Goal: Use online tool/utility: Utilize a website feature to perform a specific function

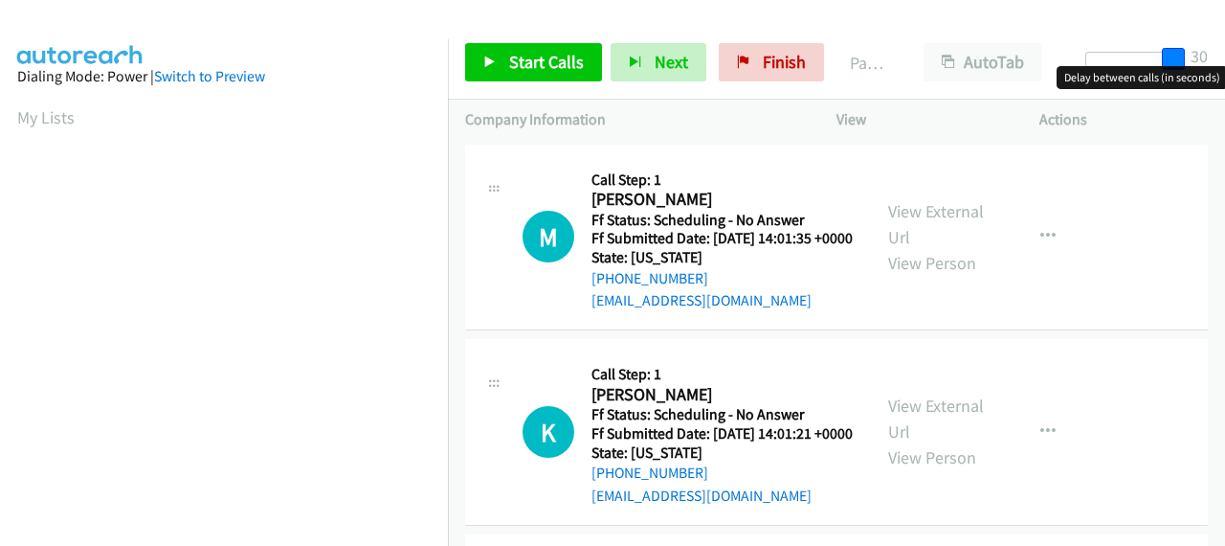
drag, startPoint x: 1097, startPoint y: 54, endPoint x: 1207, endPoint y: 45, distance: 110.4
click at [1207, 45] on div "Start Calls Pause Next Finish Paused AutoTab AutoTab 30" at bounding box center [836, 63] width 777 height 74
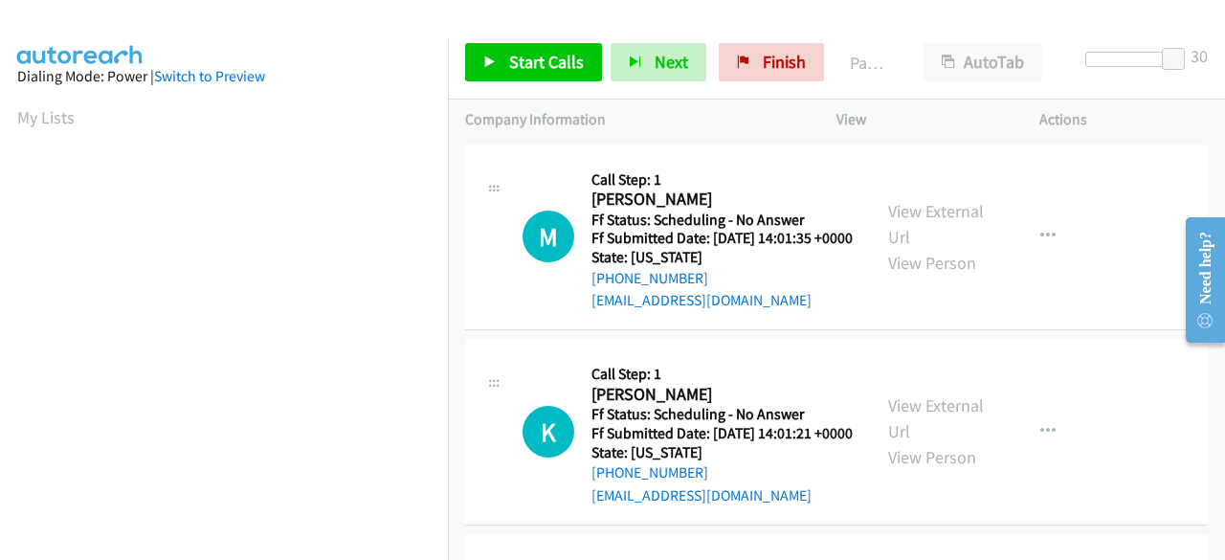
click at [502, 41] on div "Start Calls Pause Next Finish Paused AutoTab AutoTab 30" at bounding box center [836, 63] width 777 height 74
click at [509, 60] on span "Start Calls" at bounding box center [546, 62] width 75 height 22
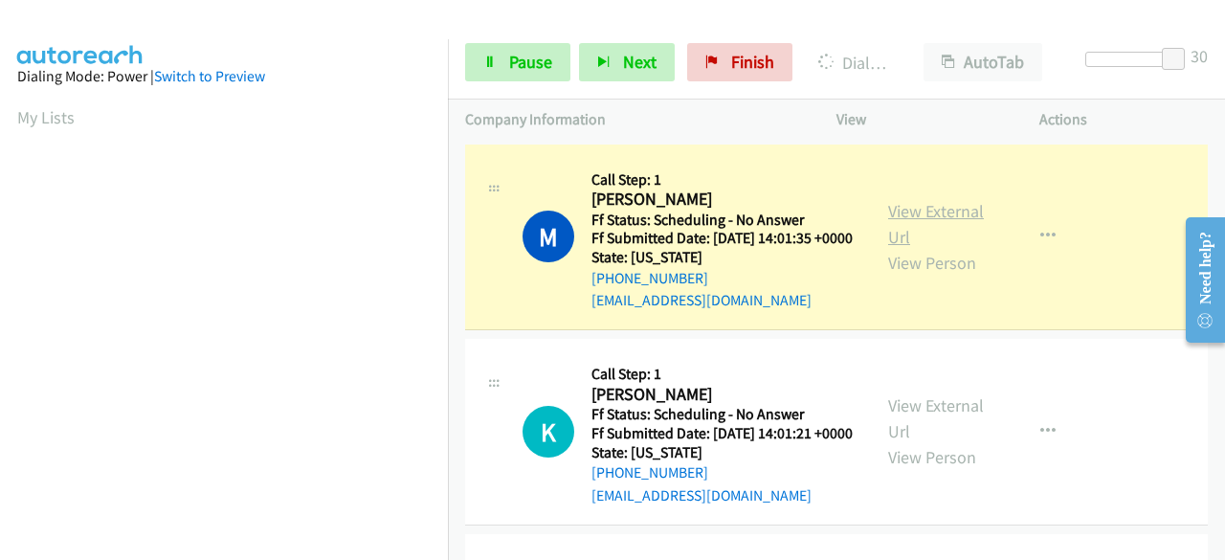
drag, startPoint x: 928, startPoint y: 232, endPoint x: 969, endPoint y: 220, distance: 42.7
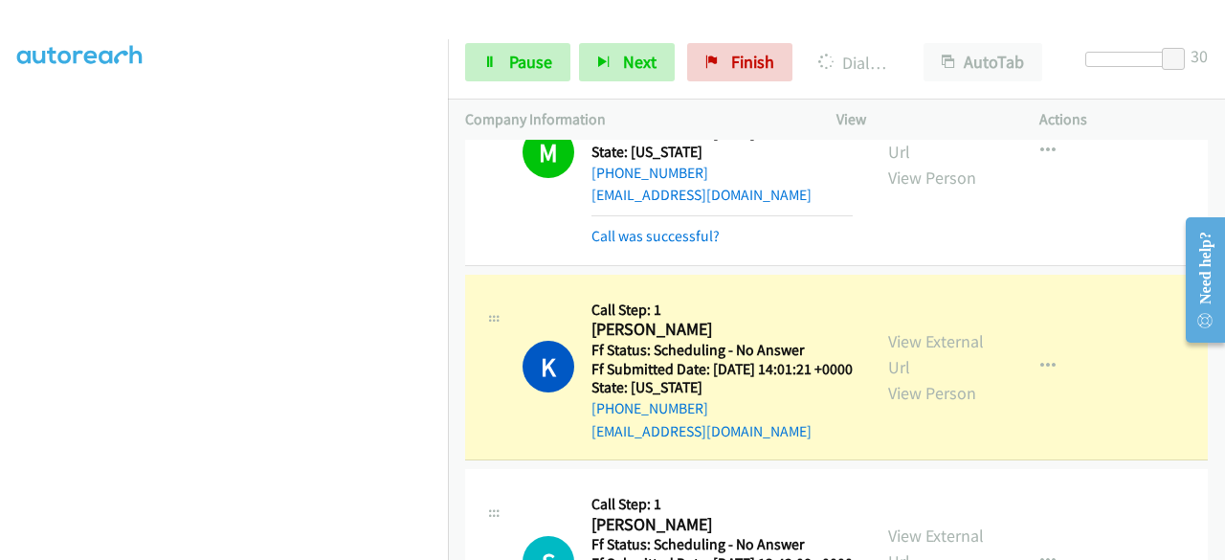
scroll to position [191, 0]
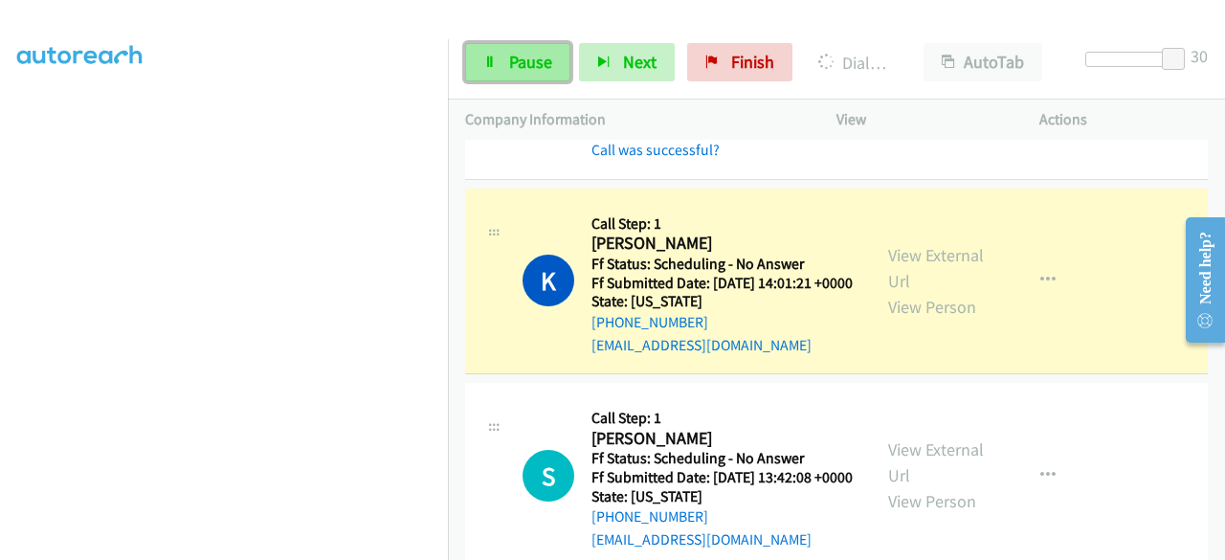
click at [500, 61] on link "Pause" at bounding box center [517, 62] width 105 height 38
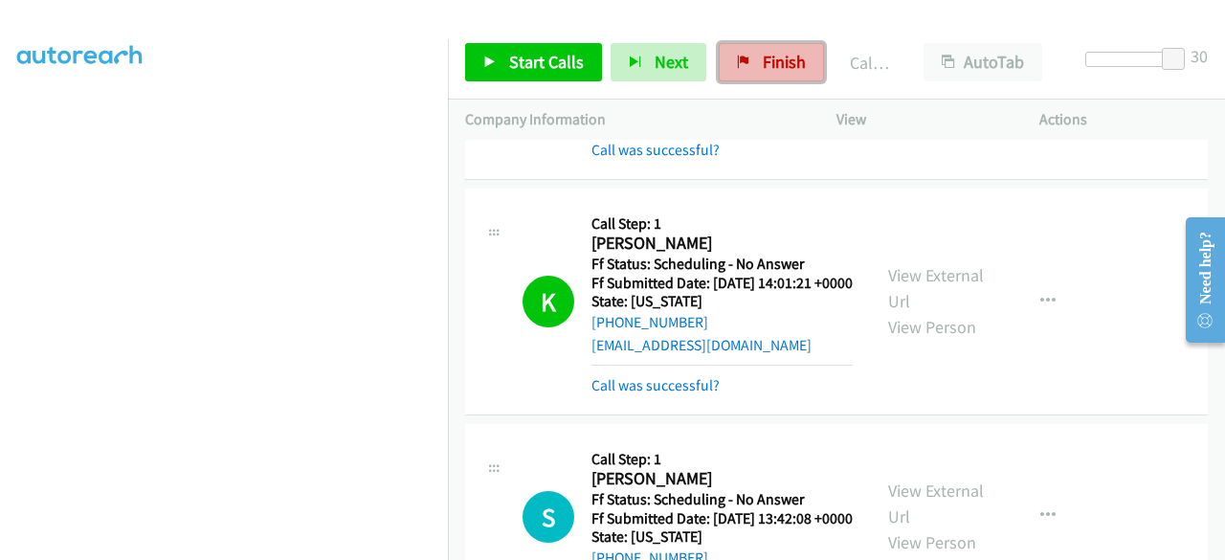
click at [776, 54] on span "Finish" at bounding box center [784, 62] width 43 height 22
